Goal: Task Accomplishment & Management: Use online tool/utility

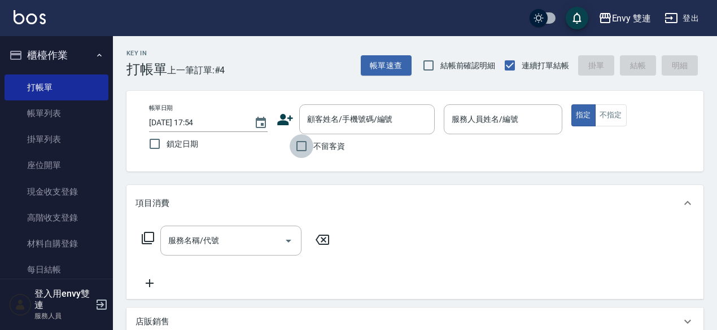
click at [307, 151] on input "不留客資" at bounding box center [302, 146] width 24 height 24
checkbox input "true"
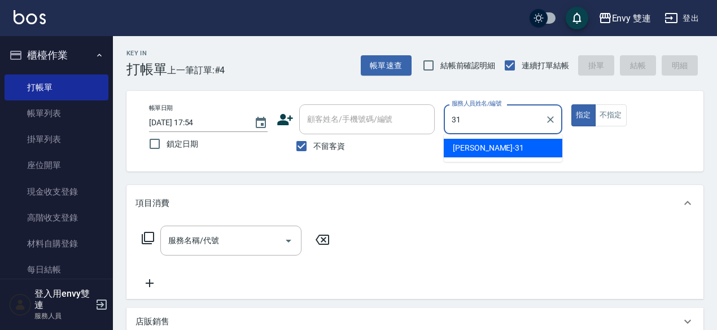
type input "Lina-31"
type button "true"
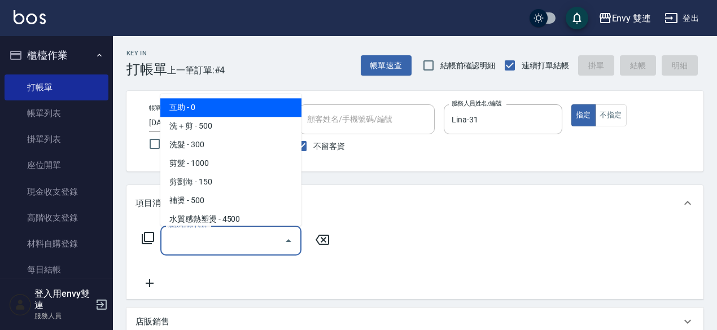
click at [255, 238] on input "服務名稱/代號" at bounding box center [222, 241] width 114 height 20
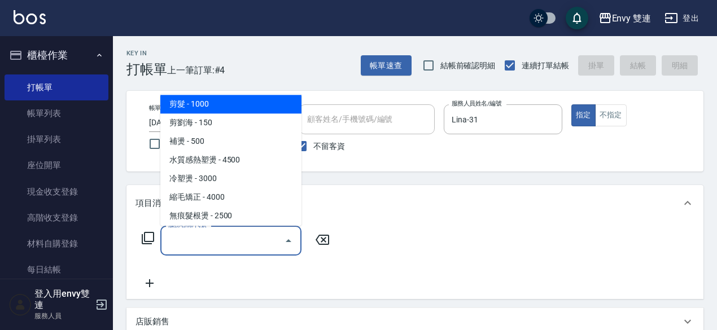
scroll to position [90, 0]
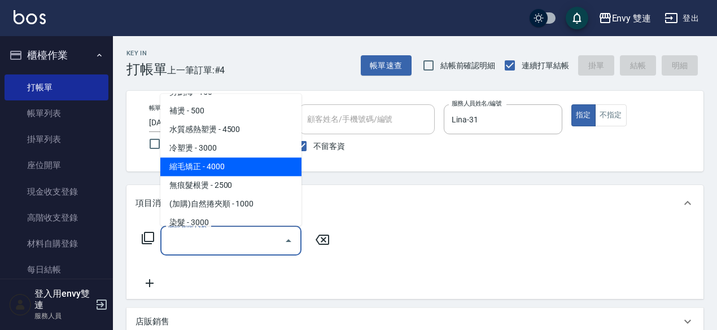
click at [221, 168] on span "縮毛矯正 - 4000" at bounding box center [230, 167] width 141 height 19
type input "縮毛矯正 (304)"
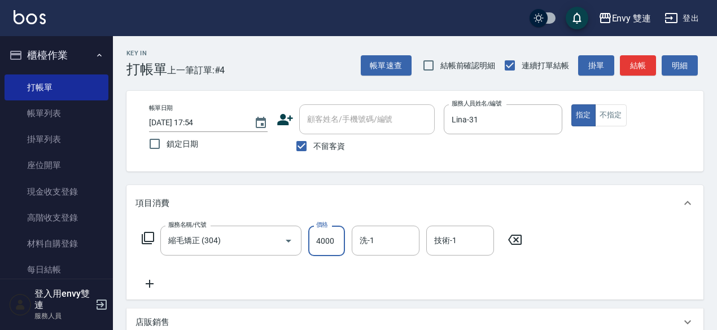
click at [335, 246] on input "4000" at bounding box center [326, 241] width 37 height 30
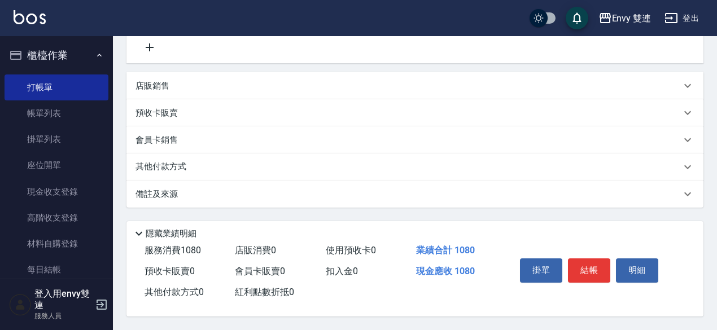
type input "1080"
click at [232, 164] on div "其他付款方式" at bounding box center [409, 167] width 546 height 12
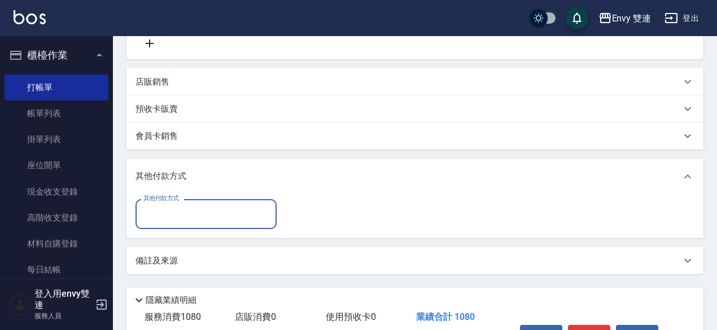
scroll to position [0, 0]
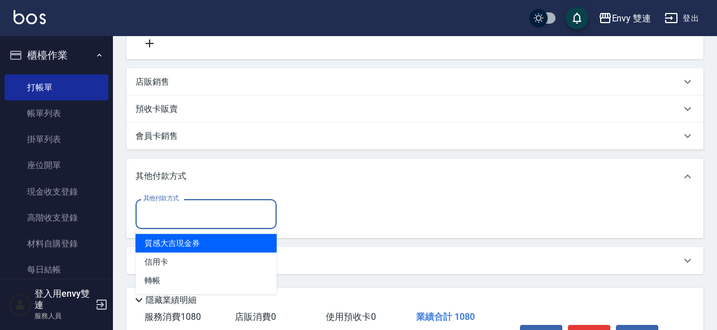
click at [209, 212] on input "其他付款方式" at bounding box center [206, 214] width 131 height 20
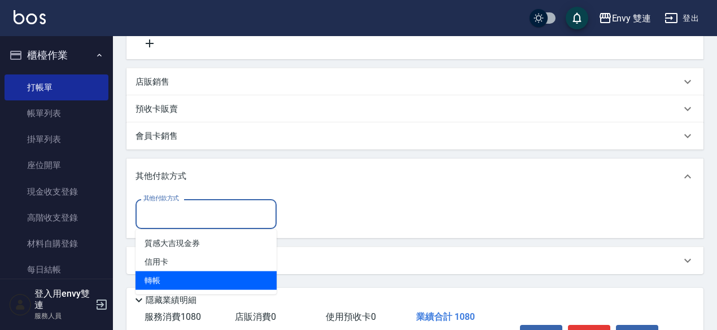
click at [218, 292] on ul "質感大吉現金券 信用卡 轉帳" at bounding box center [206, 262] width 141 height 65
click at [216, 278] on span "轉帳" at bounding box center [206, 281] width 141 height 19
type input "轉帳"
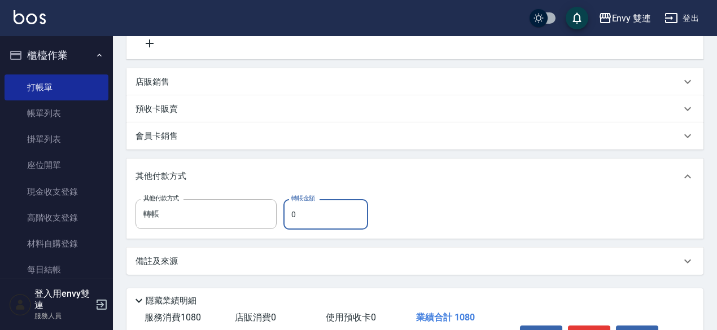
click at [342, 219] on input "0" at bounding box center [325, 214] width 85 height 30
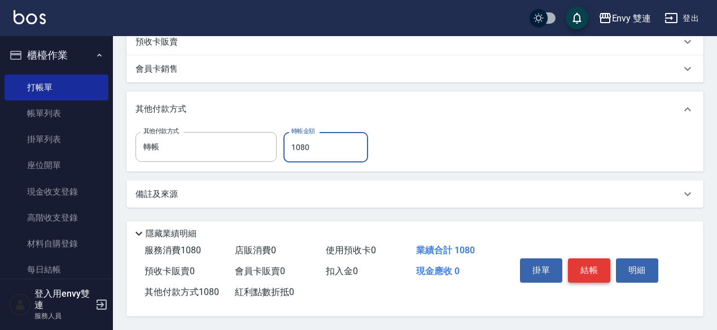
type input "1080"
click at [585, 264] on button "結帳" at bounding box center [589, 271] width 42 height 24
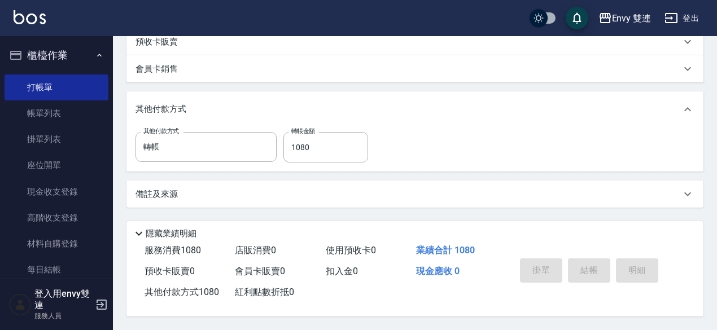
type input "[DATE] 18:27"
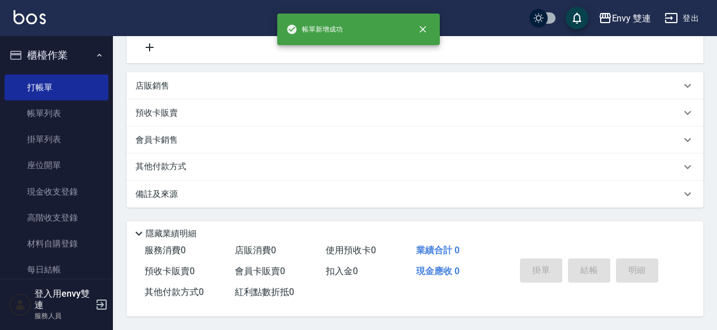
scroll to position [0, 0]
